Goal: Information Seeking & Learning: Learn about a topic

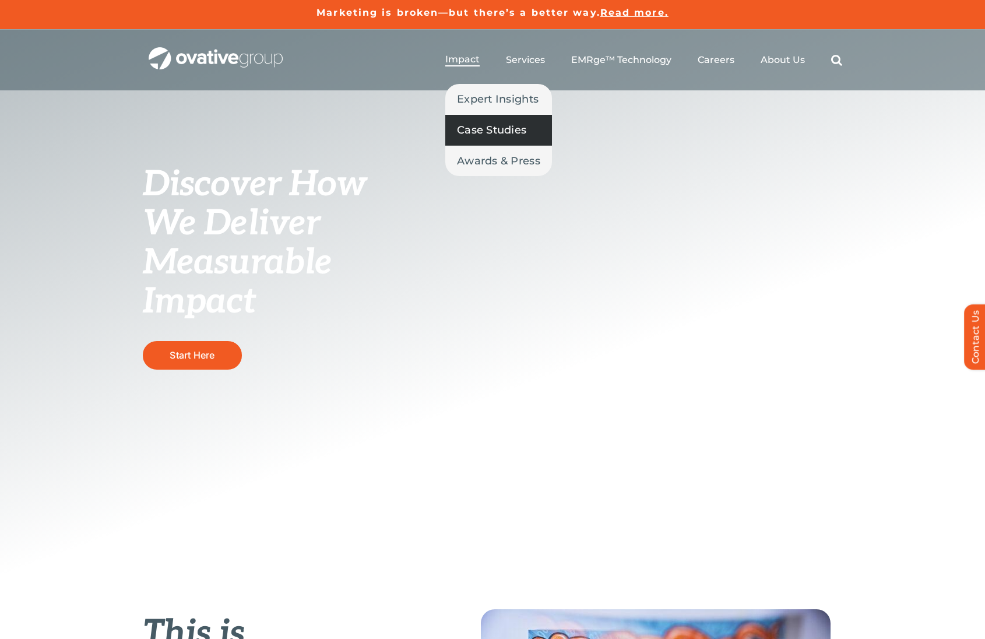
click at [486, 131] on span "Case Studies" at bounding box center [491, 130] width 69 height 16
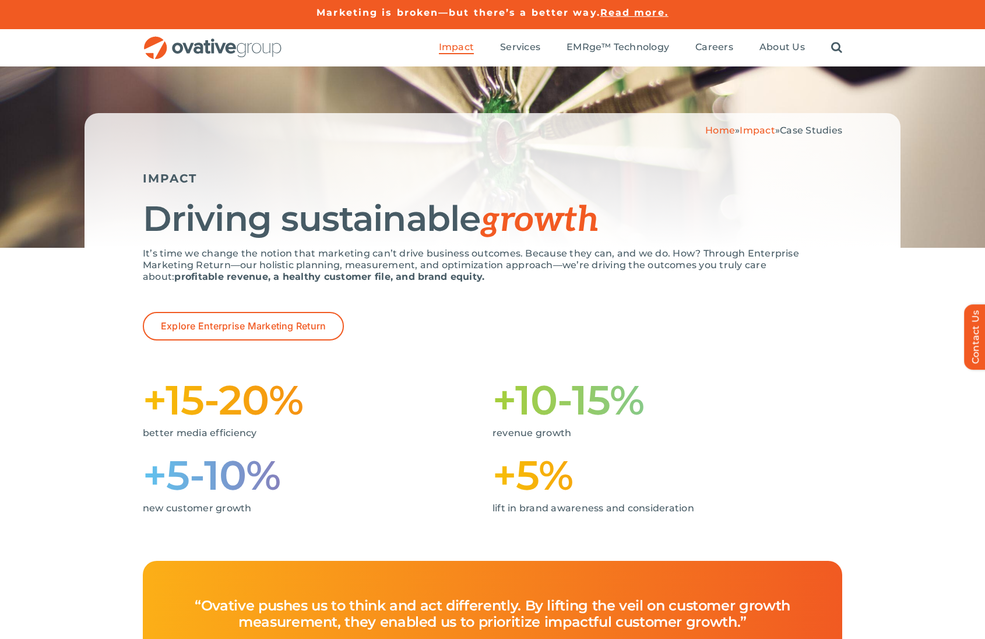
click at [518, 55] on ul "Impact Expert Insights Case Studies Awards & Press Services Media Measurement C…" at bounding box center [640, 47] width 403 height 37
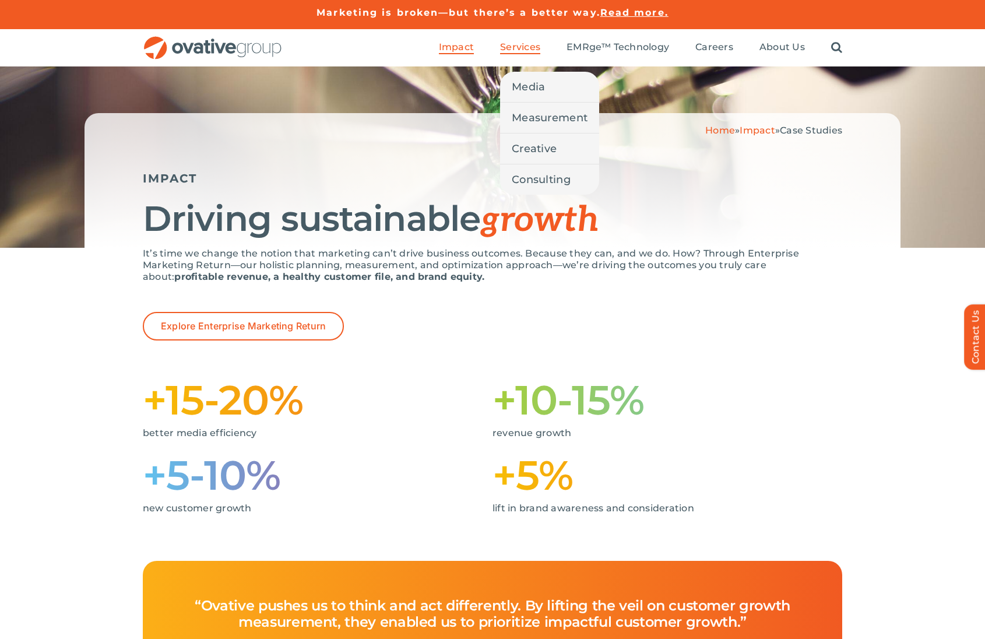
click at [522, 45] on span "Services" at bounding box center [520, 47] width 40 height 12
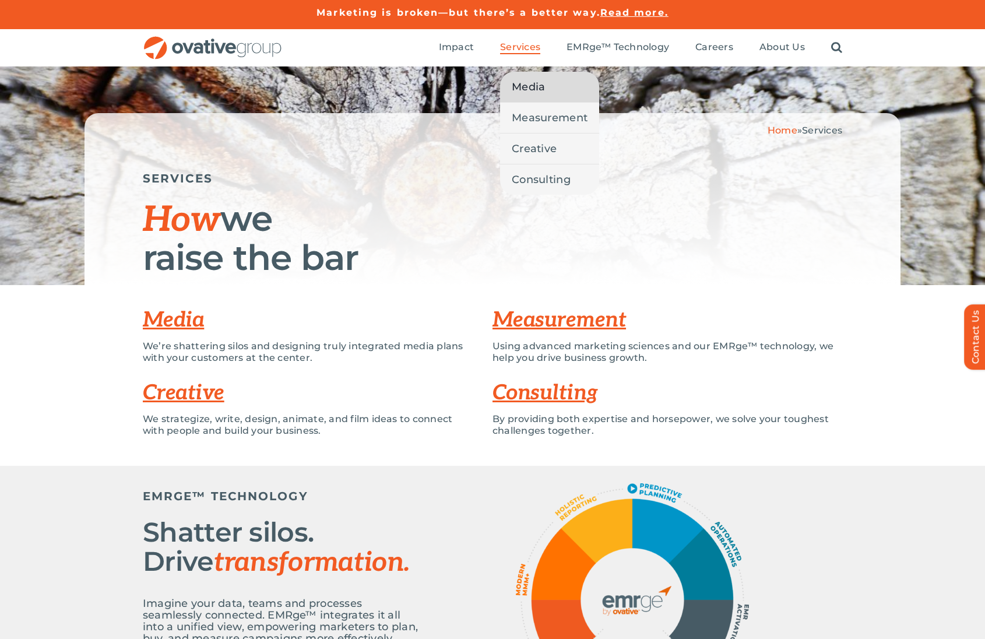
click at [541, 82] on span "Media" at bounding box center [528, 87] width 33 height 16
